Goal: Transaction & Acquisition: Book appointment/travel/reservation

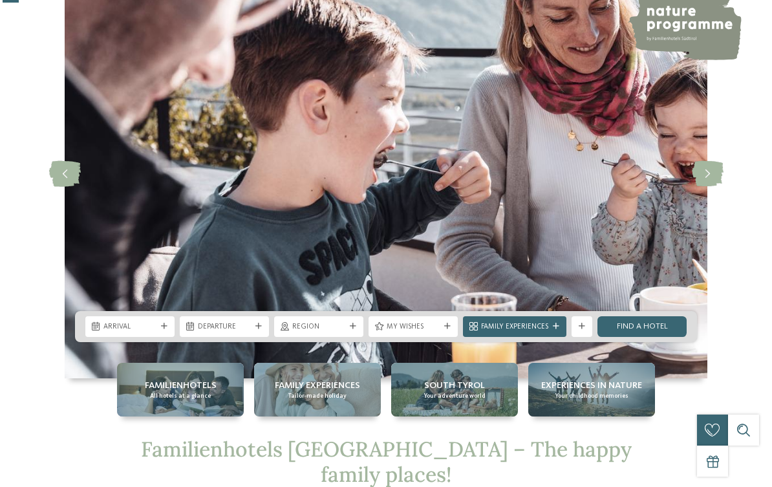
scroll to position [96, 0]
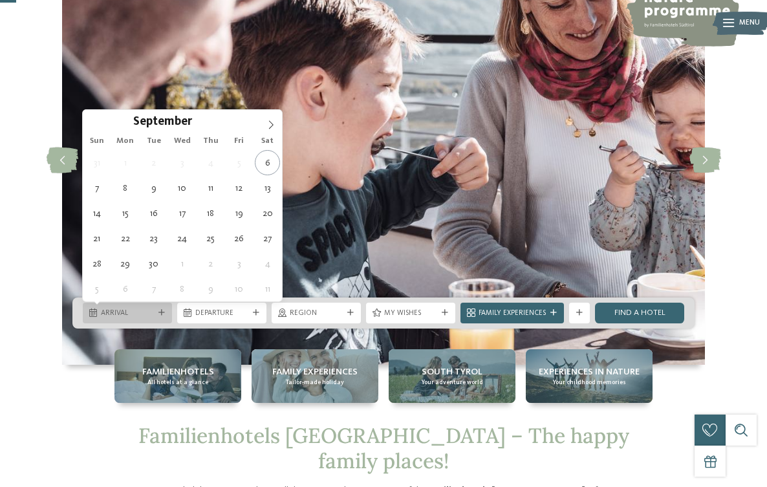
click at [131, 310] on span "Arrival" at bounding box center [127, 314] width 53 height 10
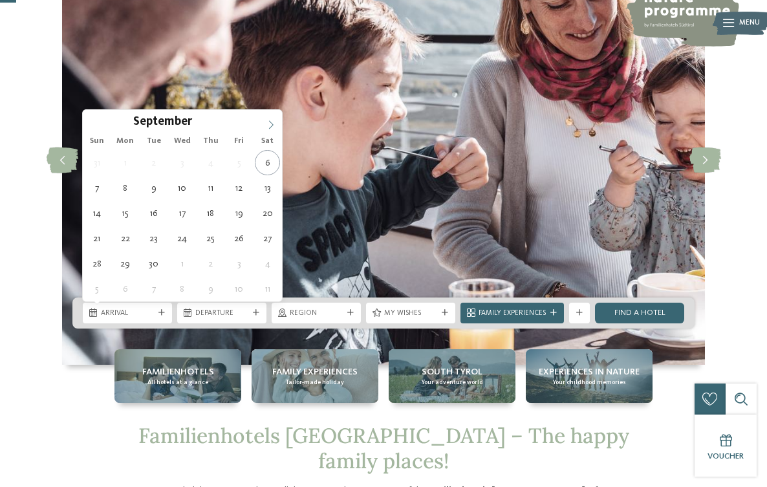
click at [272, 125] on icon at bounding box center [270, 124] width 9 height 9
type input "****"
click at [272, 125] on icon at bounding box center [270, 124] width 9 height 9
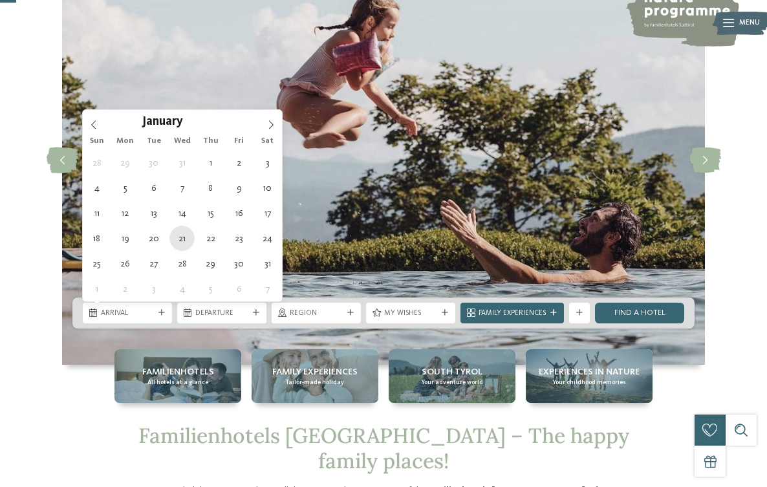
type div "21.01.2026"
type input "****"
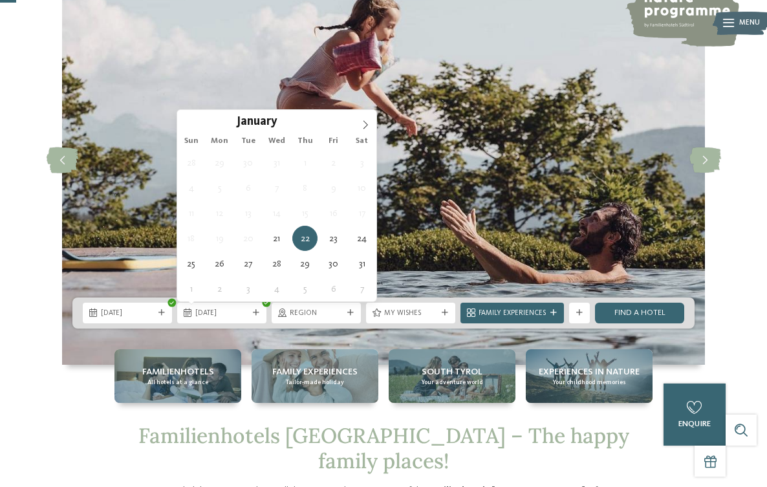
type div "28.01.2026"
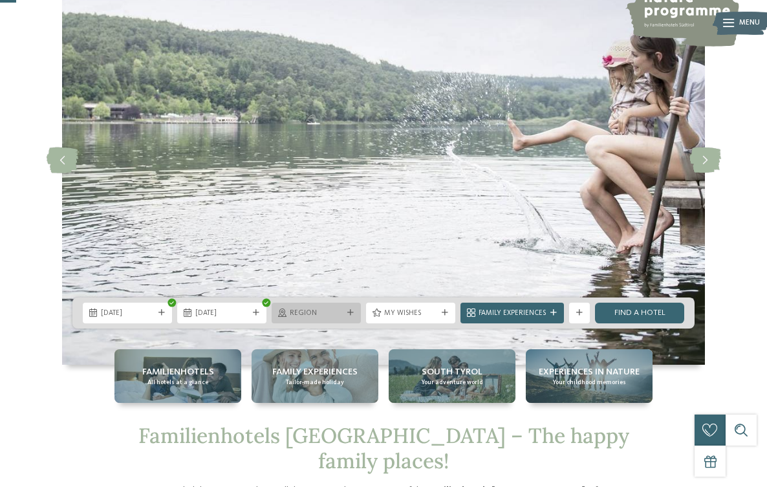
click at [305, 316] on span "Region" at bounding box center [316, 314] width 53 height 10
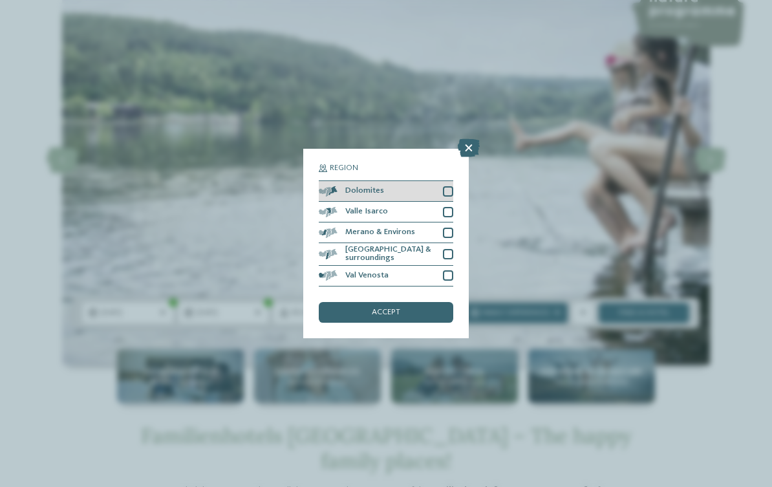
click at [448, 186] on div at bounding box center [448, 191] width 10 height 10
click at [373, 309] on span "accept" at bounding box center [386, 313] width 28 height 8
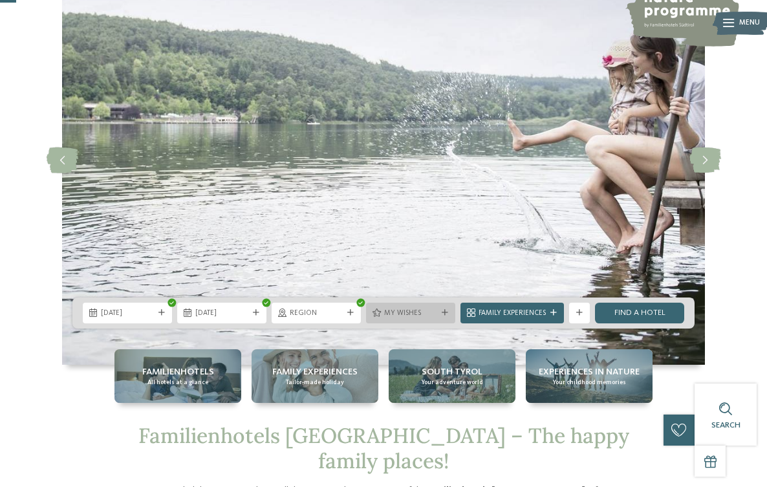
click at [402, 309] on span "My wishes" at bounding box center [410, 314] width 53 height 10
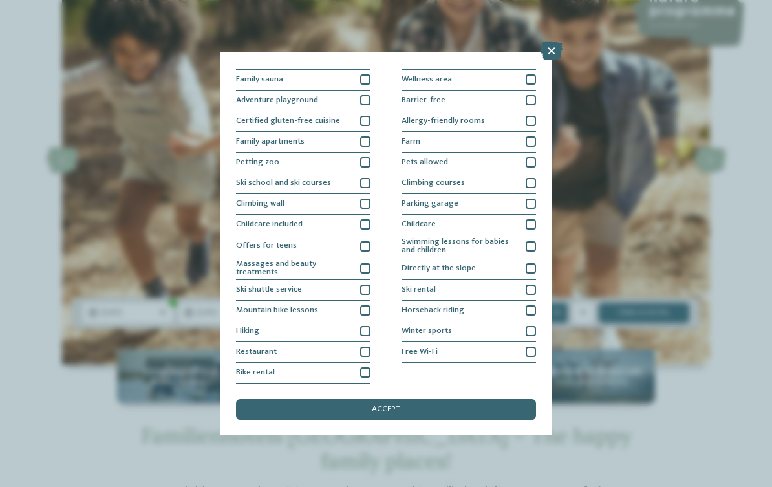
scroll to position [156, 0]
click at [366, 219] on div at bounding box center [365, 224] width 10 height 10
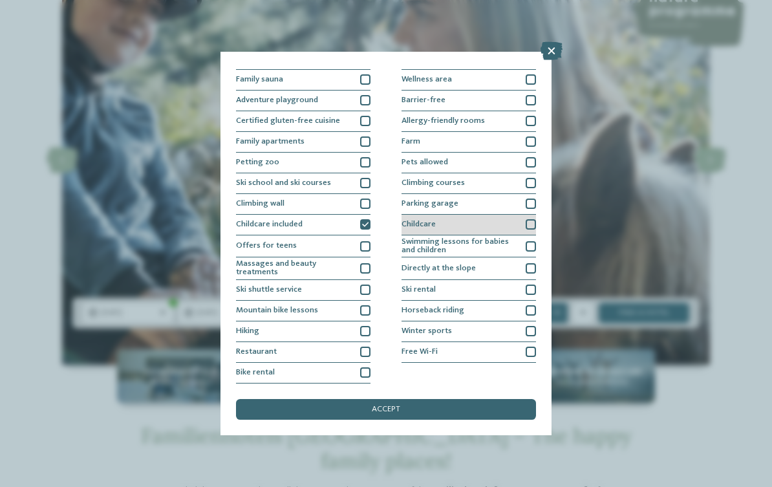
click at [530, 219] on div at bounding box center [531, 224] width 10 height 10
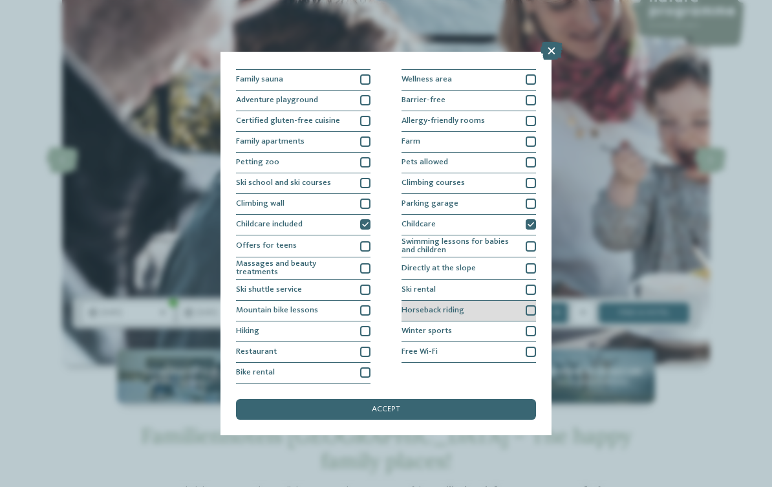
scroll to position [103, 0]
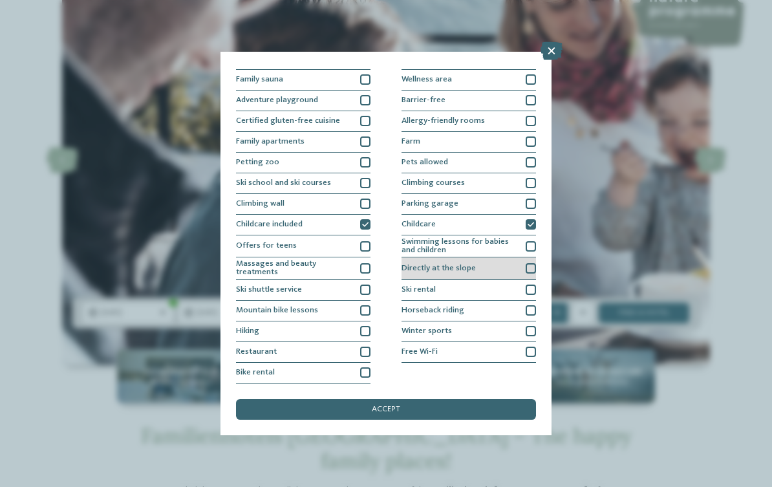
click at [475, 257] on div "Directly at the slope" at bounding box center [469, 268] width 135 height 23
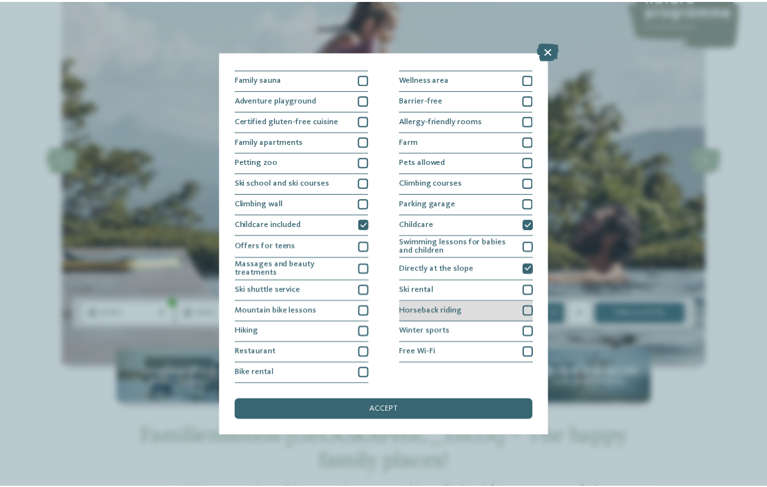
scroll to position [156, 0]
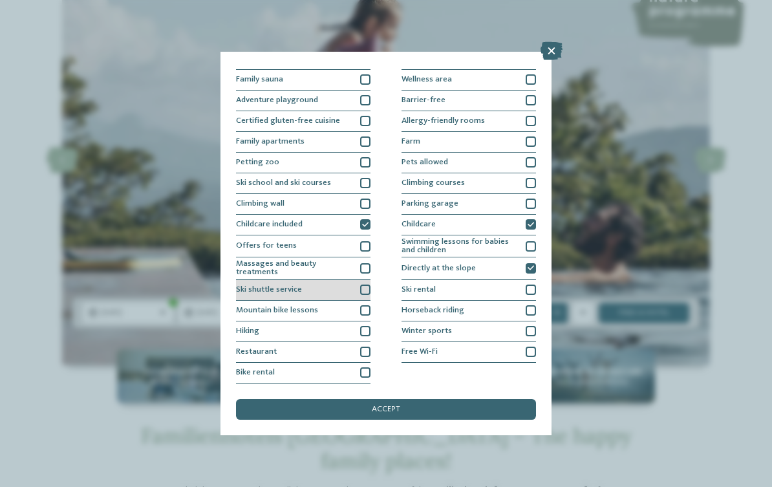
click at [362, 285] on div at bounding box center [365, 290] width 10 height 10
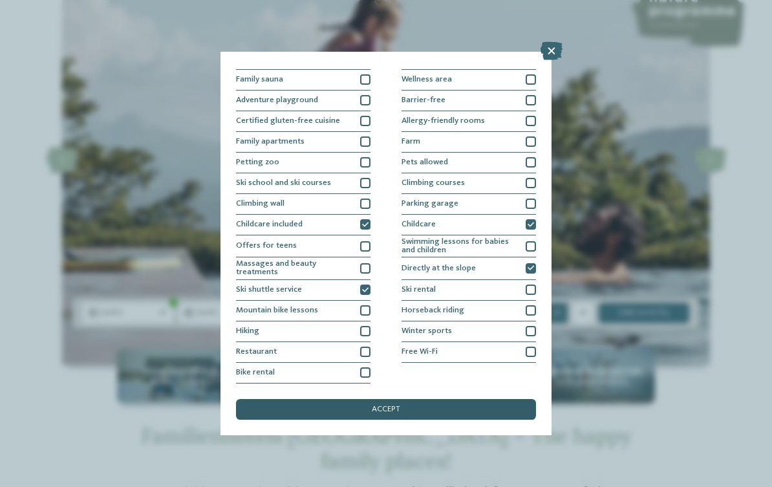
click at [368, 399] on div "accept" at bounding box center [386, 409] width 300 height 21
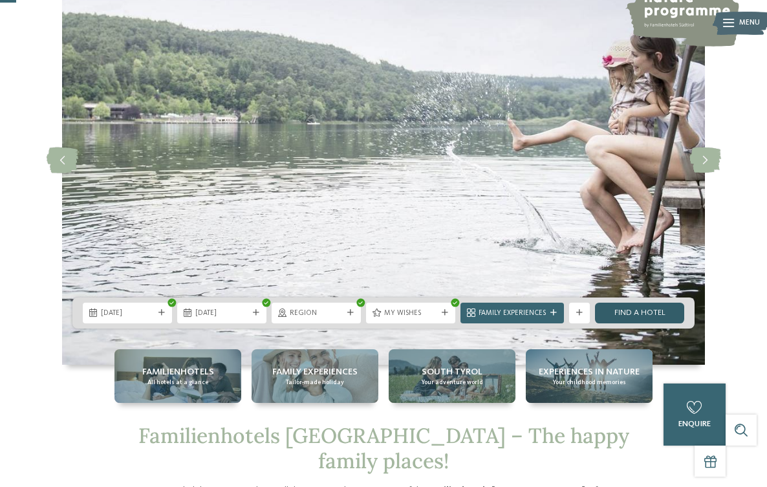
click at [634, 318] on link "Find a hotel" at bounding box center [639, 313] width 89 height 21
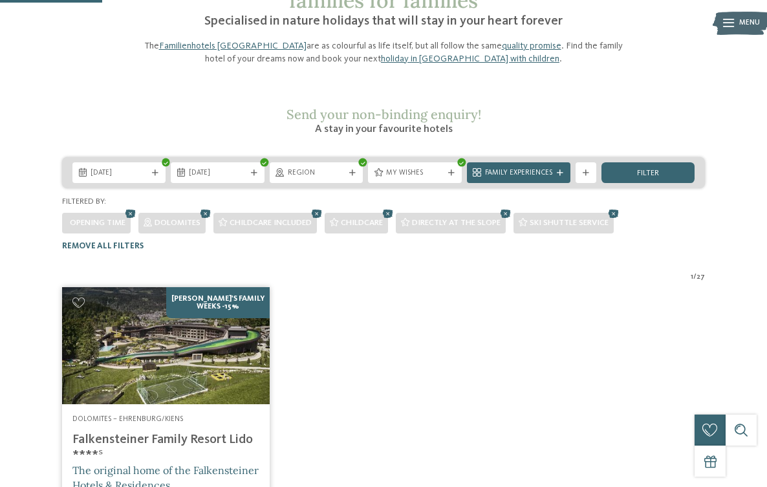
scroll to position [113, 0]
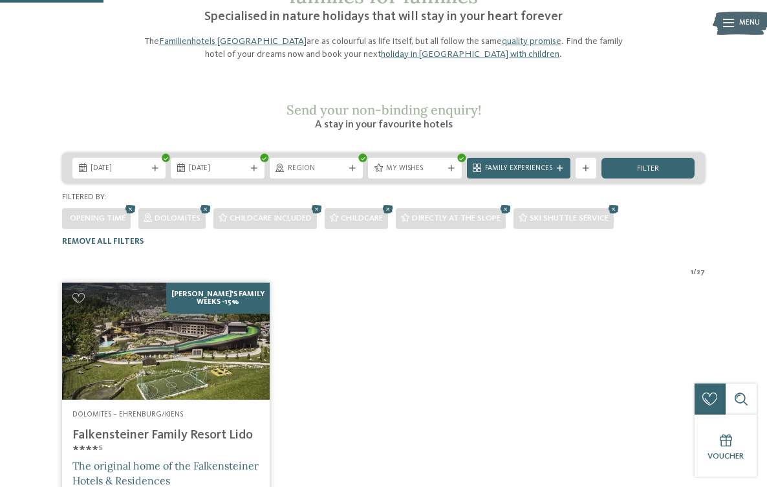
drag, startPoint x: 643, startPoint y: 261, endPoint x: 631, endPoint y: 295, distance: 35.6
click at [634, 290] on div "Falky's Family Weeks -15% Dolomites – Ehrenburg/Kiens Falkensteiner Family Reso…" at bounding box center [383, 448] width 653 height 342
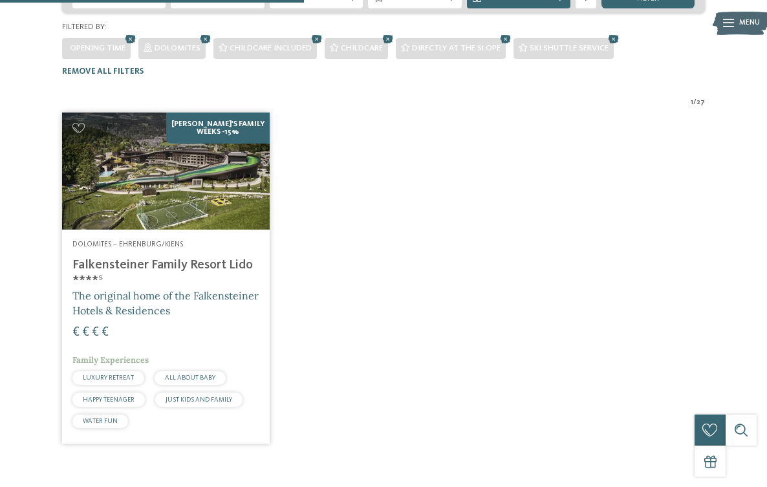
scroll to position [237, 0]
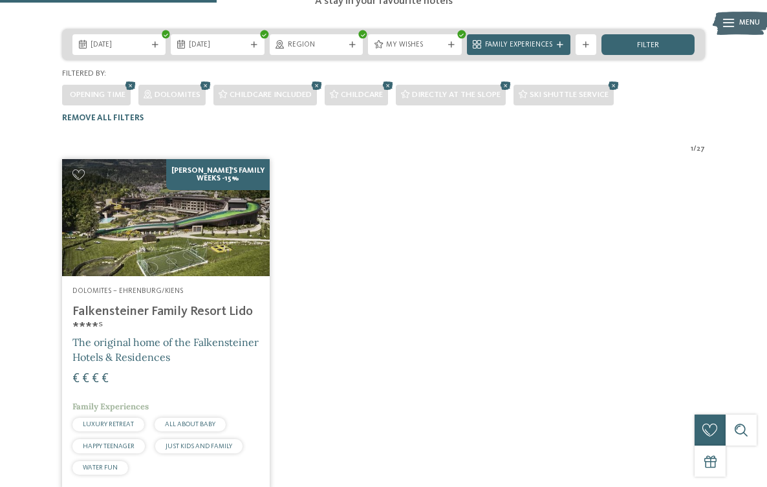
click at [704, 144] on span "27" at bounding box center [701, 149] width 8 height 10
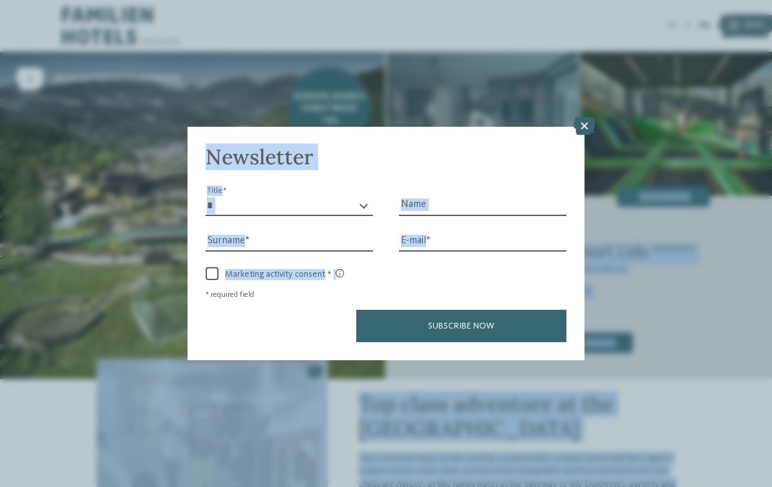
drag, startPoint x: 411, startPoint y: 253, endPoint x: 599, endPoint y: 232, distance: 189.4
click at [589, 117] on icon at bounding box center [585, 126] width 22 height 18
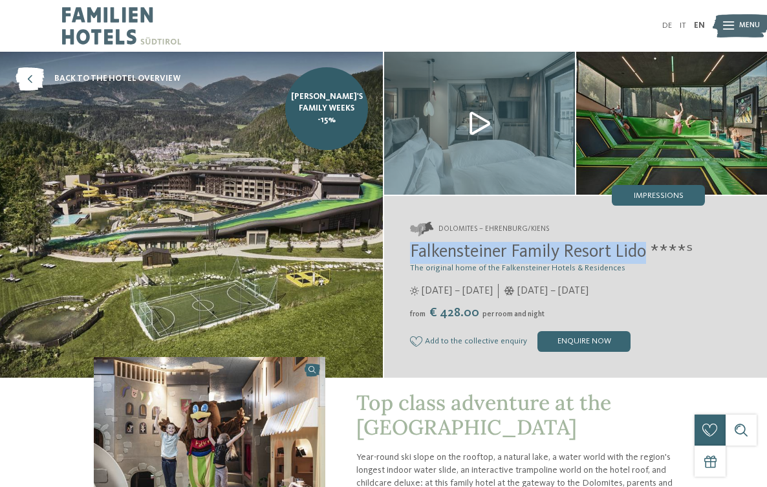
drag, startPoint x: 412, startPoint y: 254, endPoint x: 649, endPoint y: 257, distance: 237.4
click at [649, 257] on span "Falkensteiner Family Resort Lido ****ˢ" at bounding box center [551, 252] width 283 height 18
copy span "Falkensteiner Family Resort Lido"
